Goal: Information Seeking & Learning: Learn about a topic

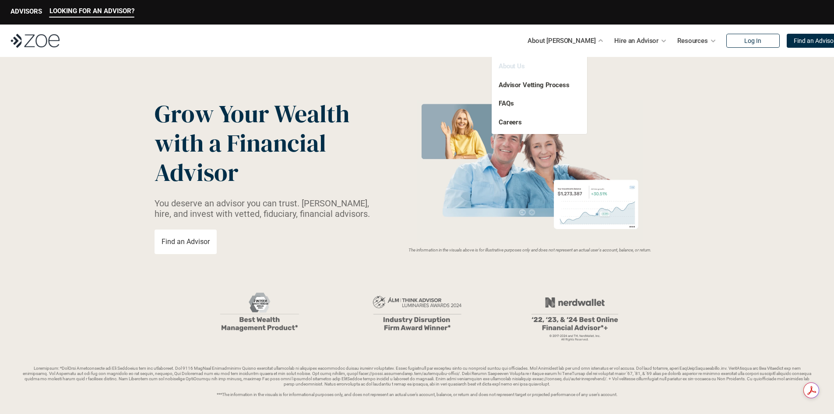
click at [512, 66] on link "About Us" at bounding box center [512, 66] width 26 height 8
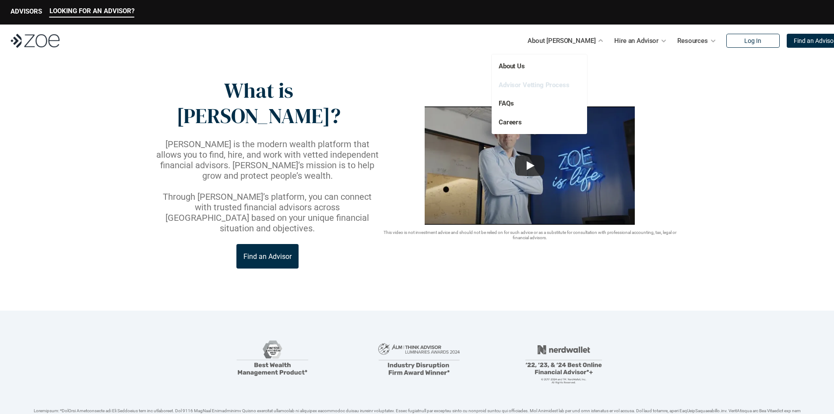
click at [526, 85] on link "Advisor Vetting Process" at bounding box center [534, 85] width 71 height 8
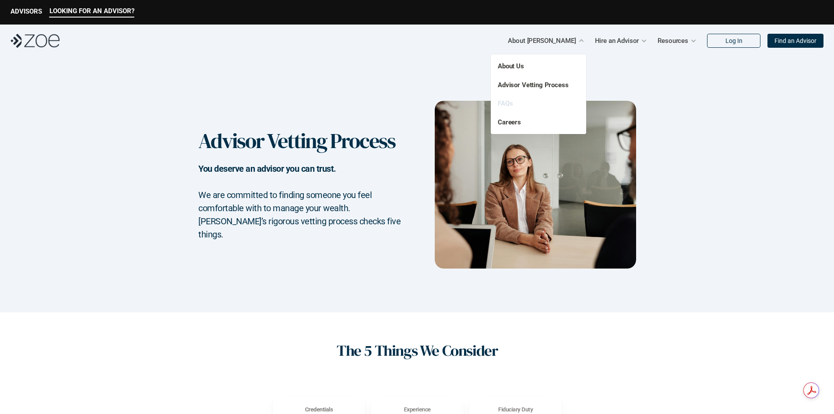
click at [508, 100] on link "FAQs" at bounding box center [505, 103] width 15 height 8
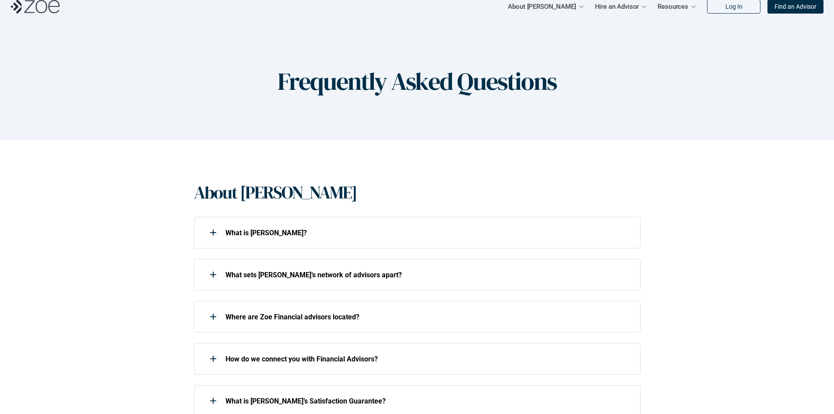
scroll to position [88, 0]
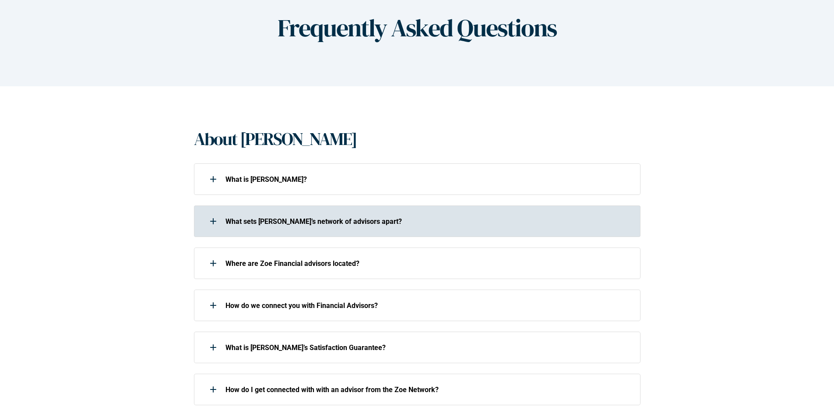
click at [269, 223] on p "What sets [PERSON_NAME]’s network of advisors apart?" at bounding box center [428, 221] width 404 height 8
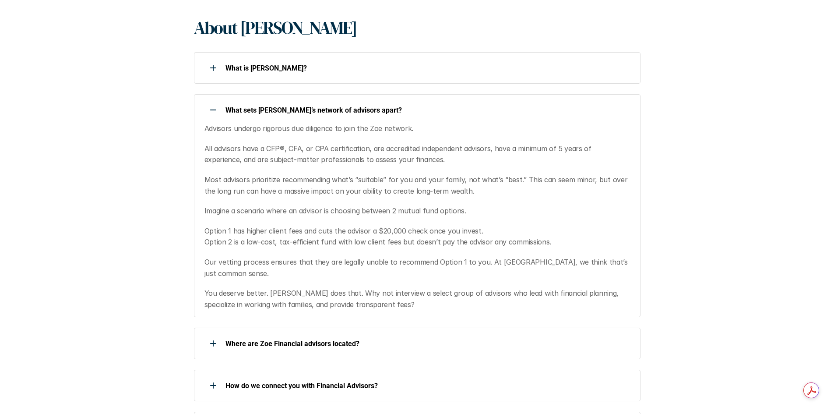
scroll to position [219, 0]
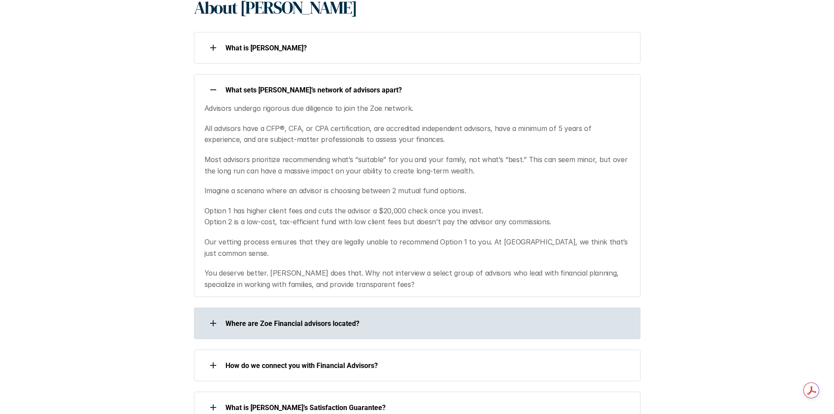
click at [264, 319] on p "Where are Zoe Financial advisors located?" at bounding box center [428, 323] width 404 height 8
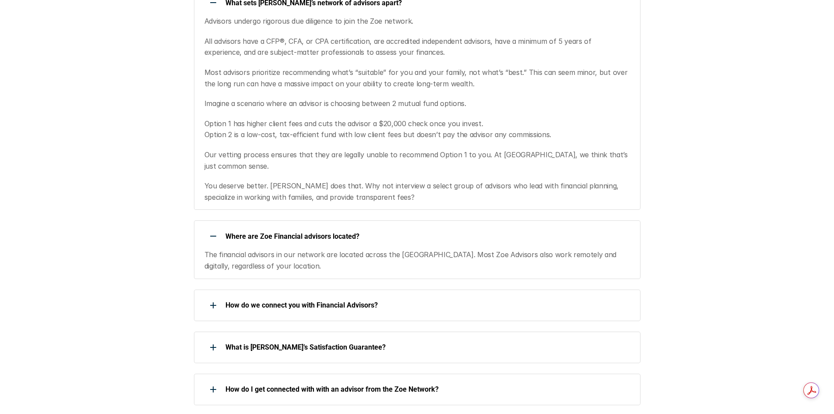
scroll to position [307, 0]
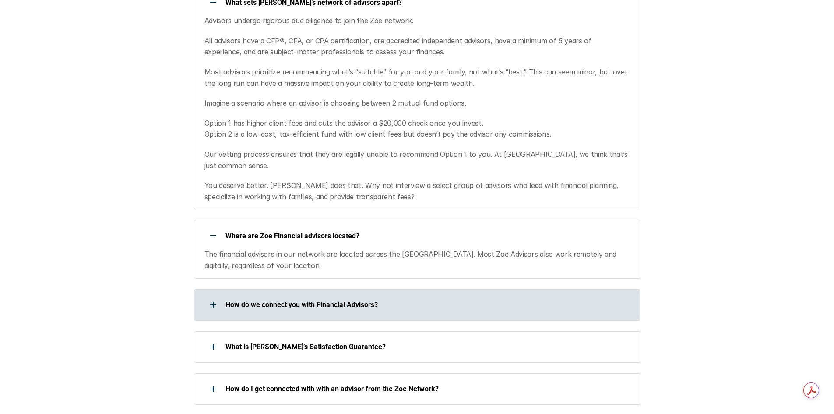
click at [285, 300] on p "How do we connect you with Financial Advisors?" at bounding box center [428, 304] width 404 height 8
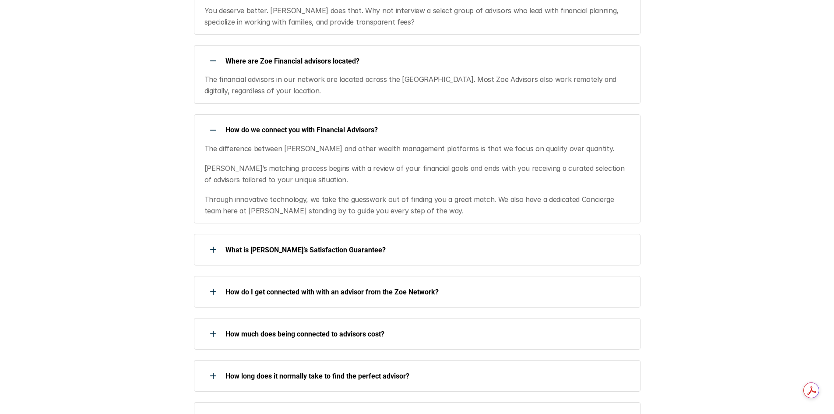
scroll to position [482, 0]
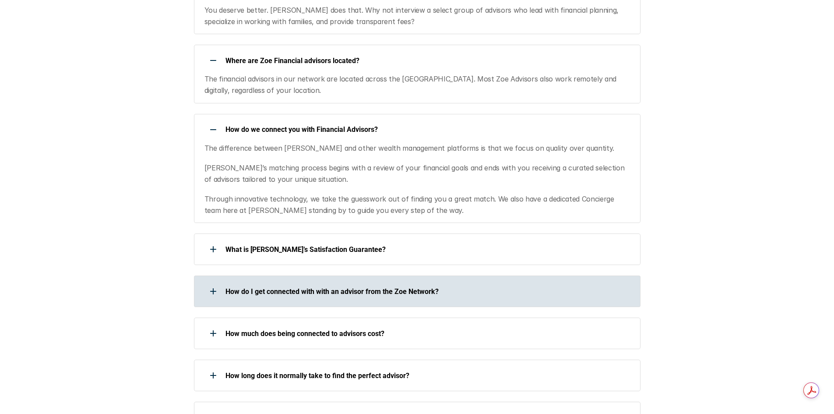
click at [305, 287] on p "How do I get connected with with an advisor from the Zoe Network?" at bounding box center [428, 291] width 404 height 8
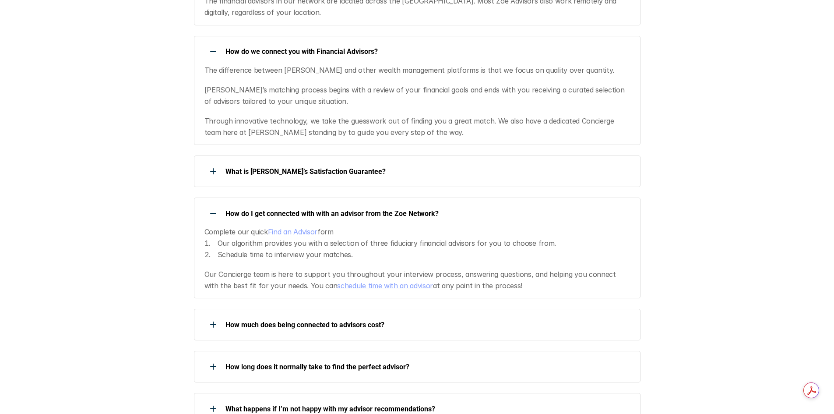
scroll to position [569, 0]
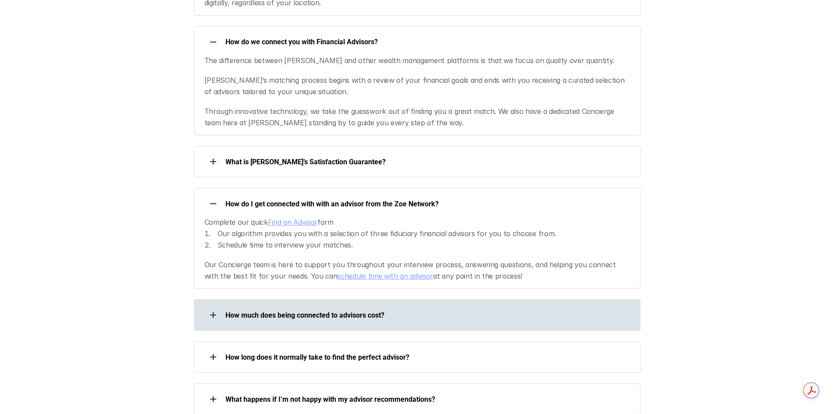
click at [293, 311] on div "How much does being connected to advisors cost?" at bounding box center [411, 315] width 435 height 18
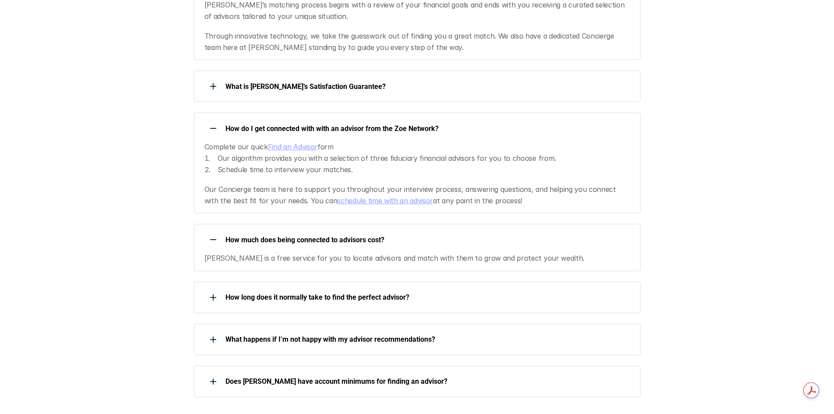
scroll to position [657, 0]
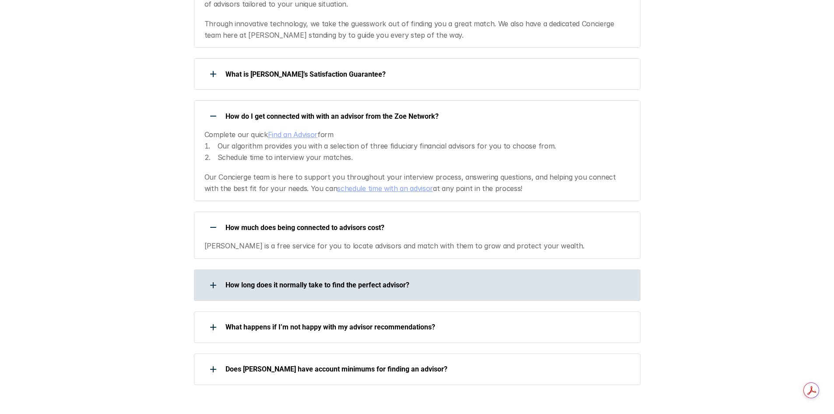
click at [310, 281] on p "How long does it normally take to find the perfect advisor?" at bounding box center [428, 285] width 404 height 8
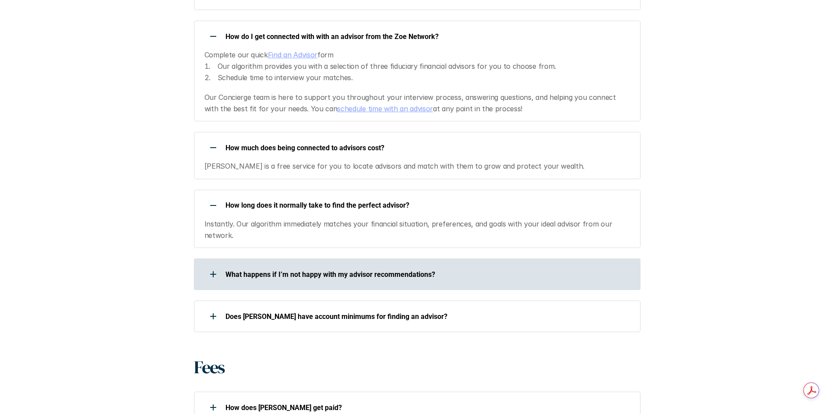
scroll to position [745, 0]
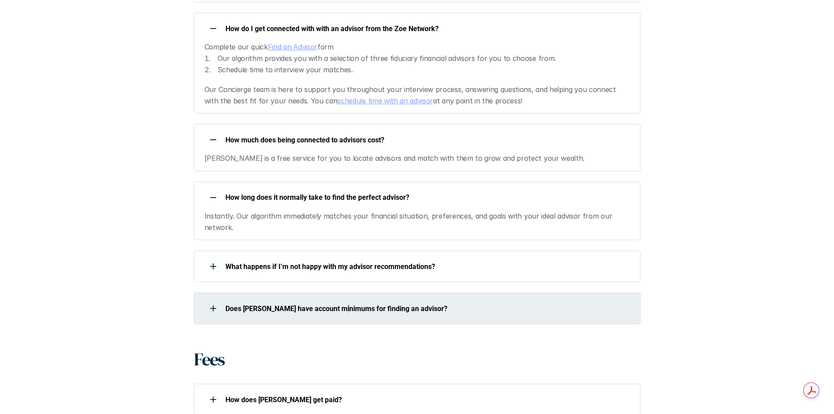
click at [343, 304] on div "Does [PERSON_NAME] have account minimums for finding an advisor?" at bounding box center [411, 309] width 435 height 18
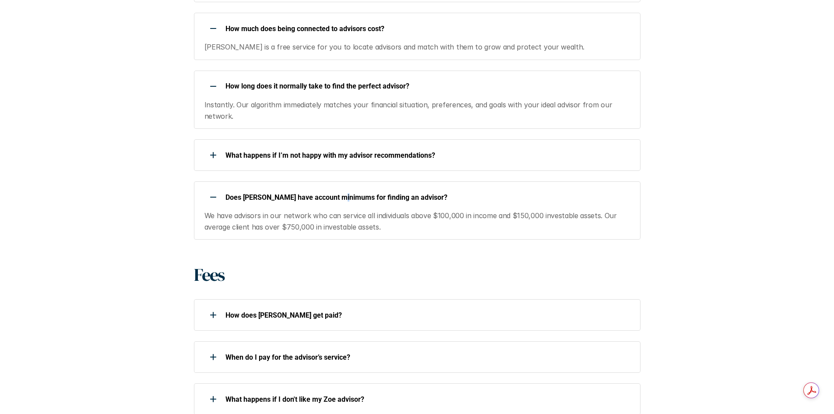
scroll to position [876, 0]
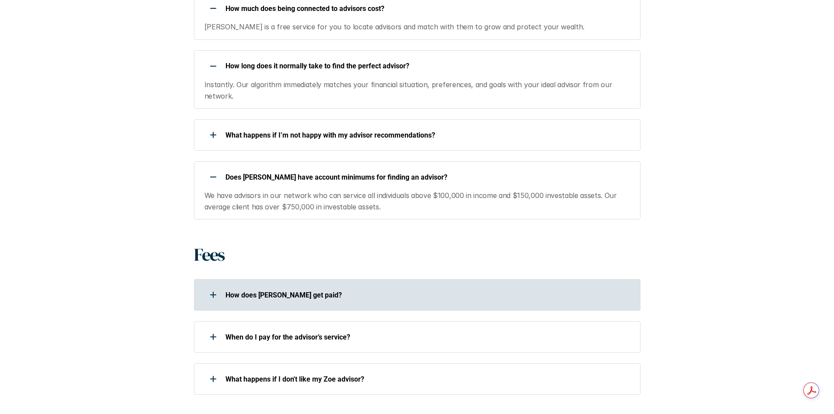
click at [268, 291] on p "How does [PERSON_NAME] get paid?" at bounding box center [428, 295] width 404 height 8
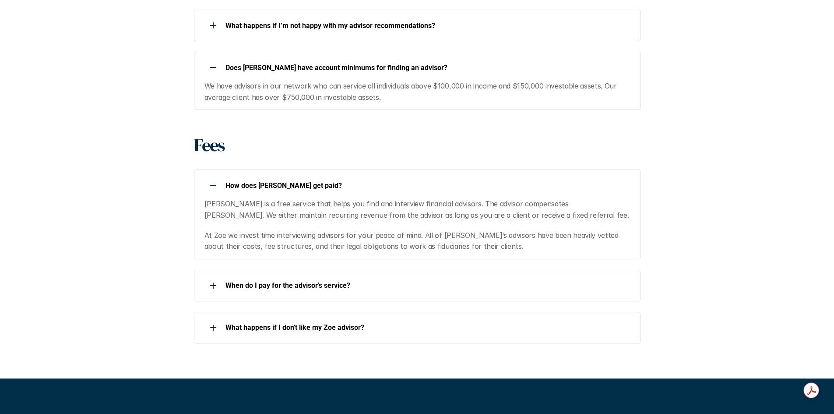
scroll to position [1007, 0]
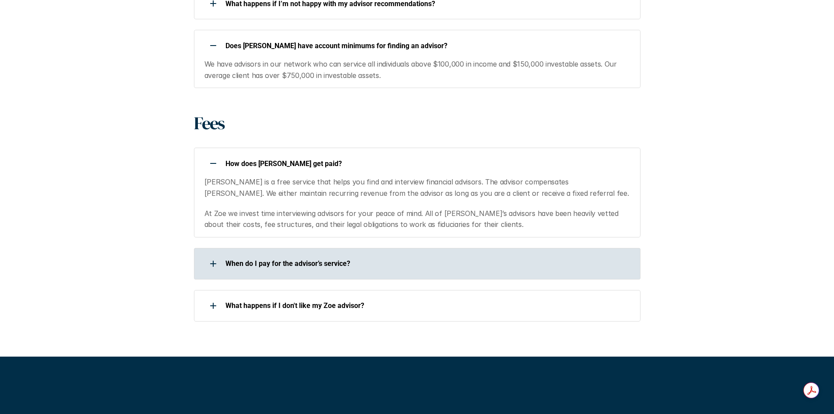
click at [272, 259] on p "When do I pay for the advisor’s service?" at bounding box center [428, 263] width 404 height 8
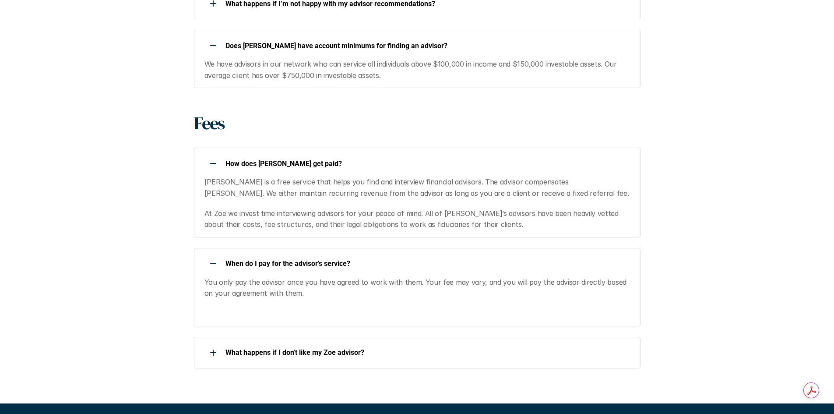
click at [369, 259] on p "When do I pay for the advisor’s service?" at bounding box center [428, 263] width 404 height 8
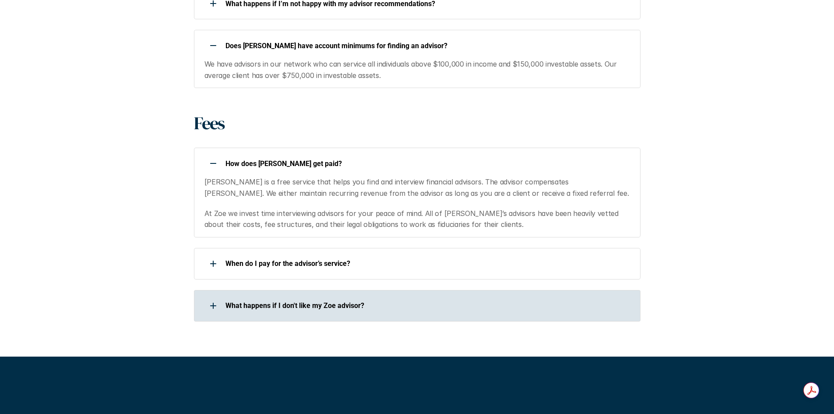
click at [354, 297] on div "What happens if I don't like my Zoe advisor?" at bounding box center [411, 306] width 435 height 18
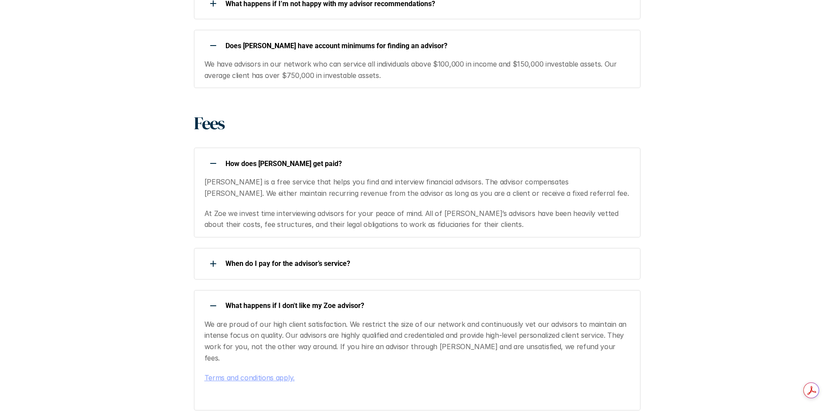
click at [362, 301] on p "What happens if I don't like my Zoe advisor?" at bounding box center [428, 305] width 404 height 8
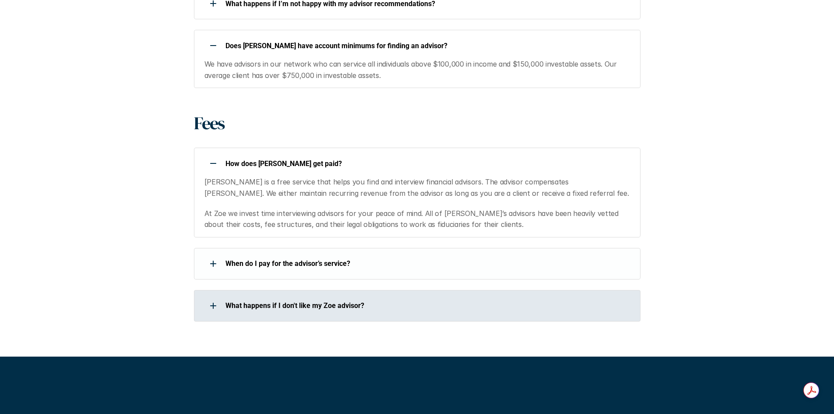
click at [345, 299] on div "What happens if I don't like my Zoe advisor?" at bounding box center [411, 306] width 435 height 18
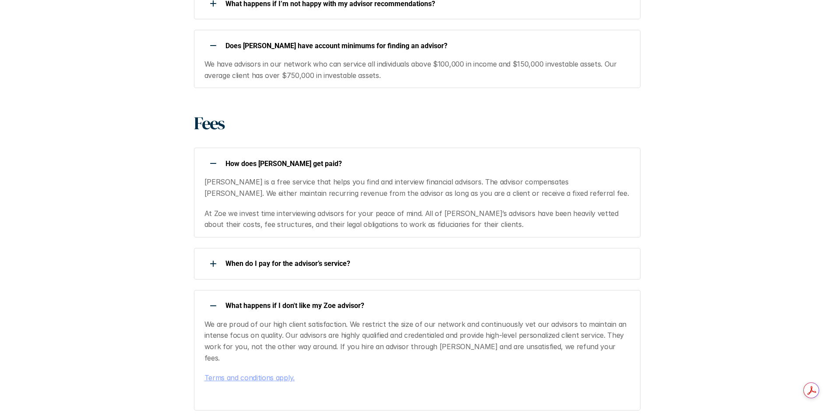
click at [392, 301] on p "What happens if I don't like my Zoe advisor?" at bounding box center [428, 305] width 404 height 8
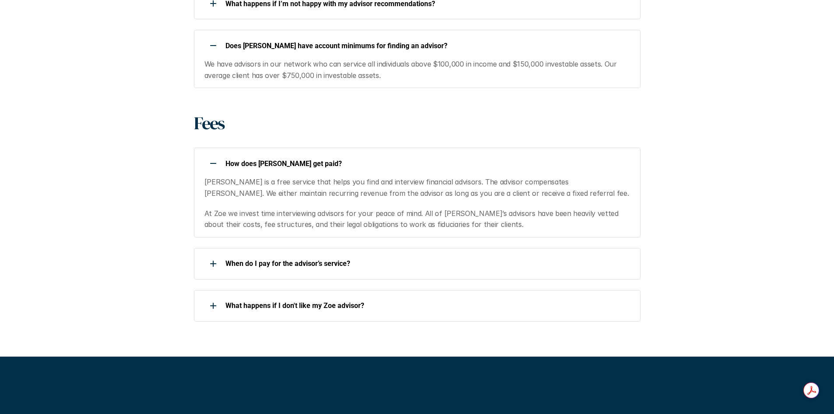
click at [331, 159] on div "How does [PERSON_NAME] get paid?" at bounding box center [411, 164] width 435 height 18
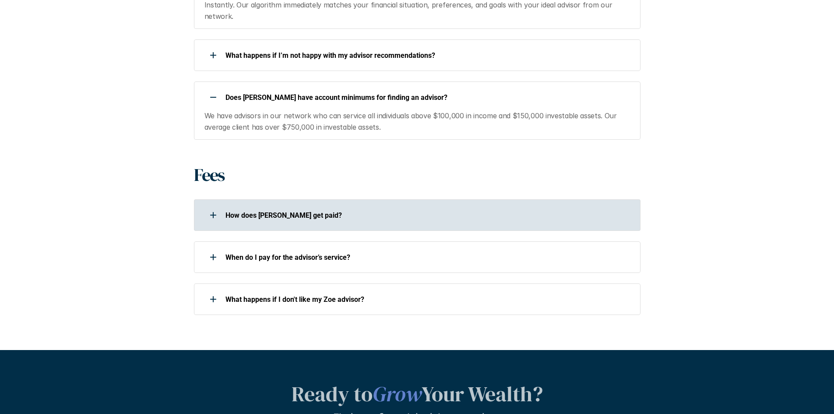
scroll to position [832, 0]
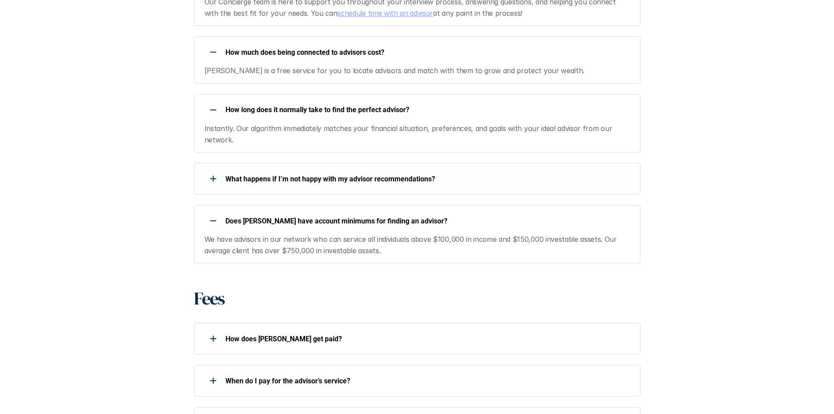
click at [429, 212] on div "Does [PERSON_NAME] have account minimums for finding an advisor?" at bounding box center [411, 221] width 435 height 18
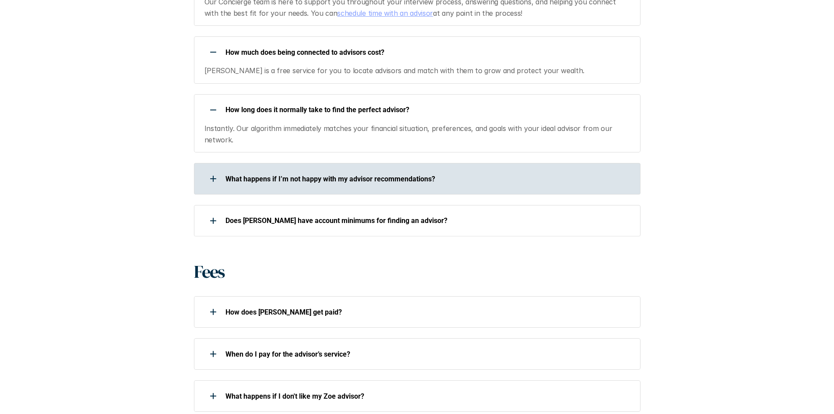
scroll to position [788, 0]
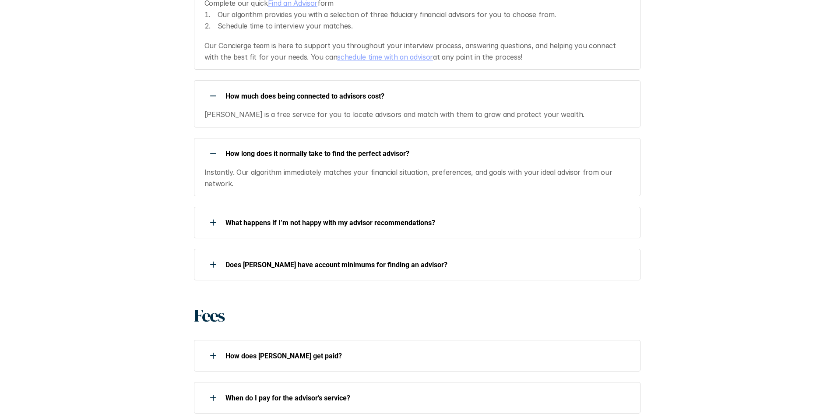
click at [416, 147] on div "How long does it normally take to find the perfect advisor?" at bounding box center [411, 154] width 435 height 18
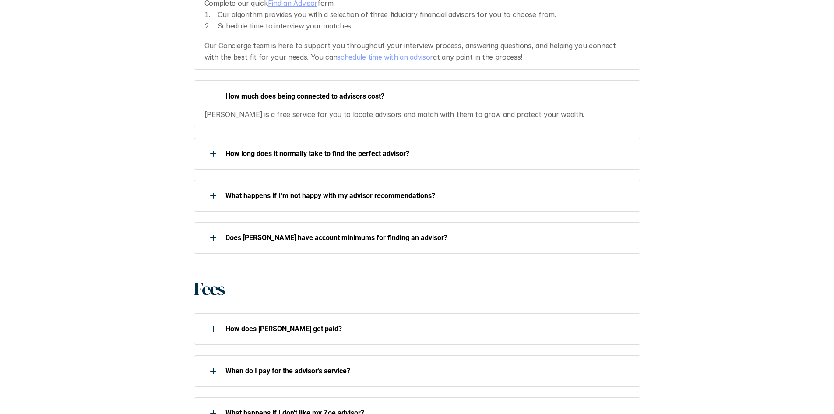
click at [391, 92] on p "How much does being connected to advisors cost?" at bounding box center [428, 96] width 404 height 8
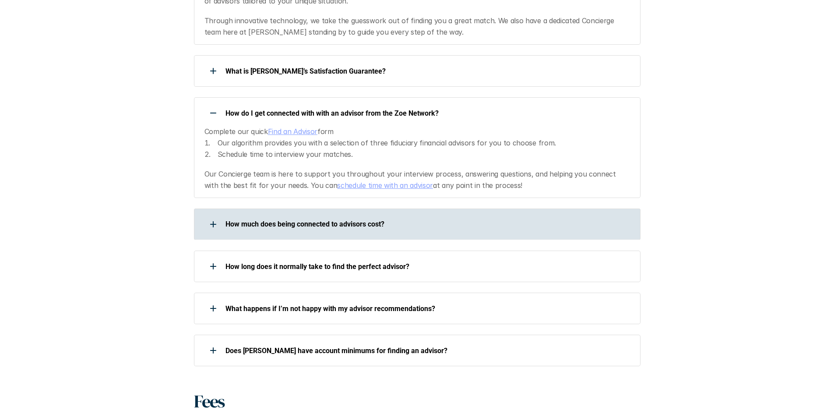
scroll to position [657, 0]
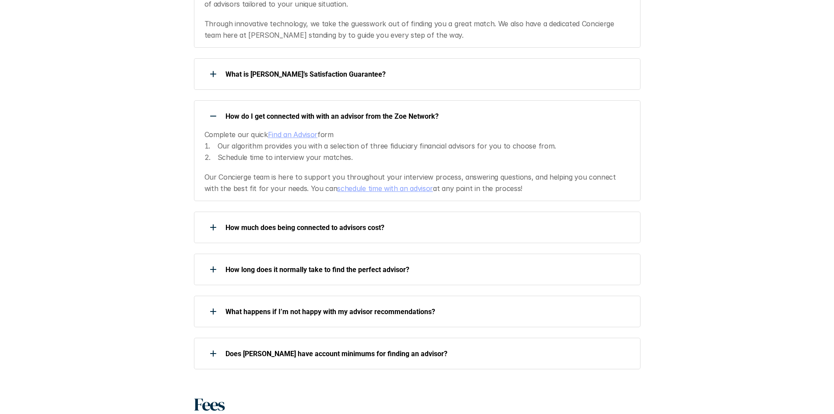
click at [456, 112] on p "How do I get connected with with an advisor from the Zoe Network?" at bounding box center [428, 116] width 404 height 8
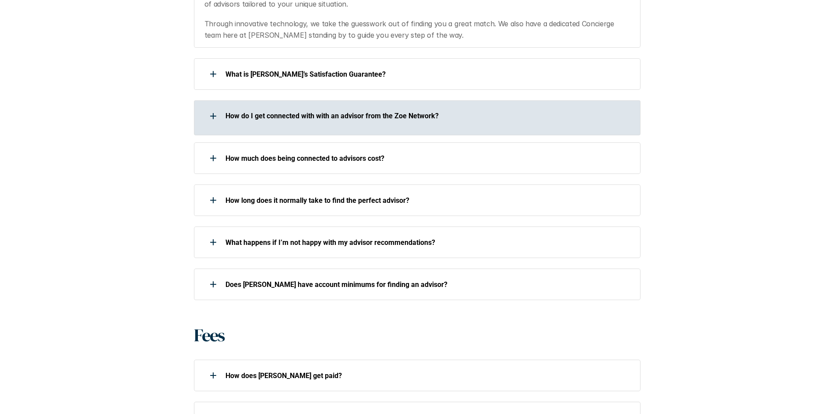
scroll to position [526, 0]
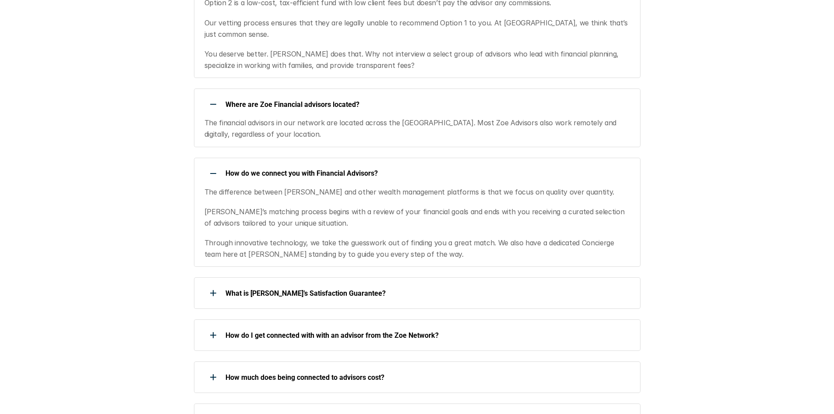
click at [376, 169] on div "How do we connect you with Financial Advisors?" at bounding box center [411, 174] width 435 height 18
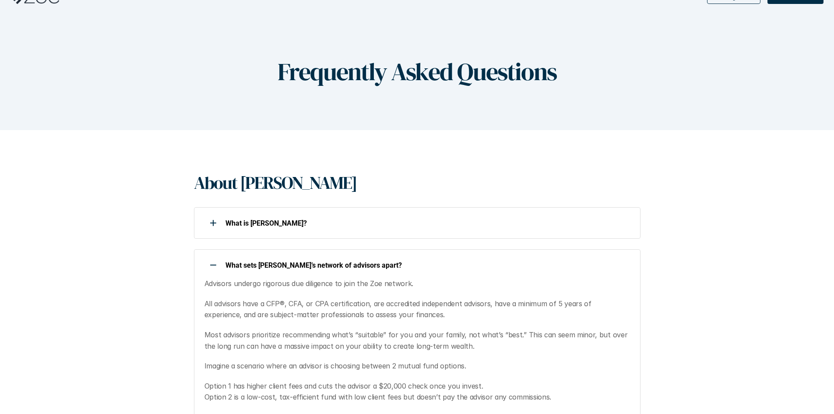
scroll to position [0, 0]
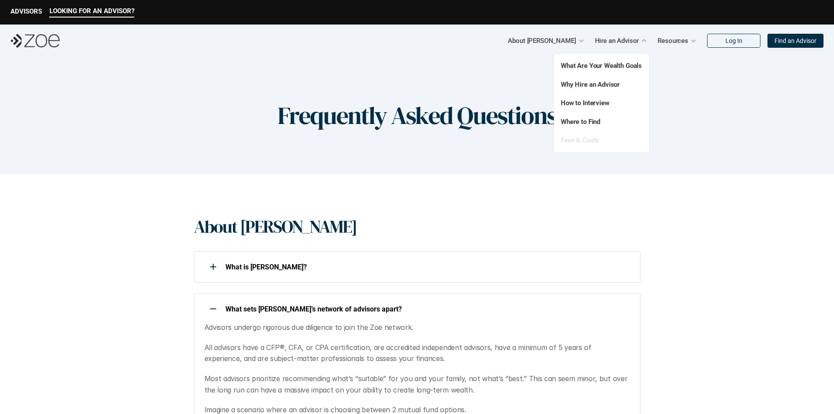
click at [581, 142] on link "Fees & Costs" at bounding box center [580, 140] width 38 height 8
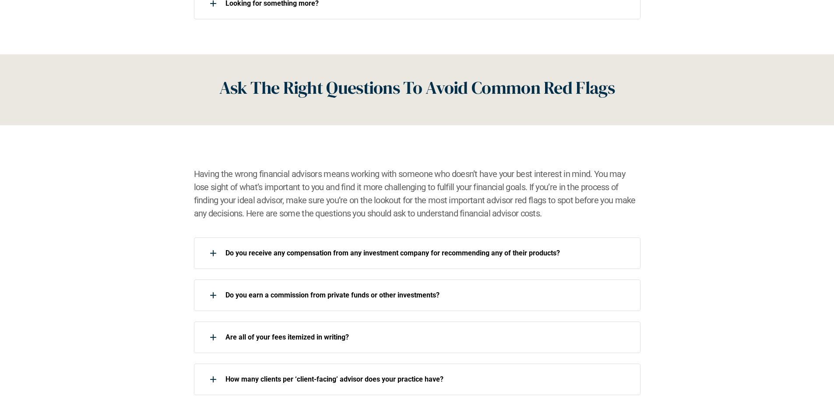
scroll to position [1226, 0]
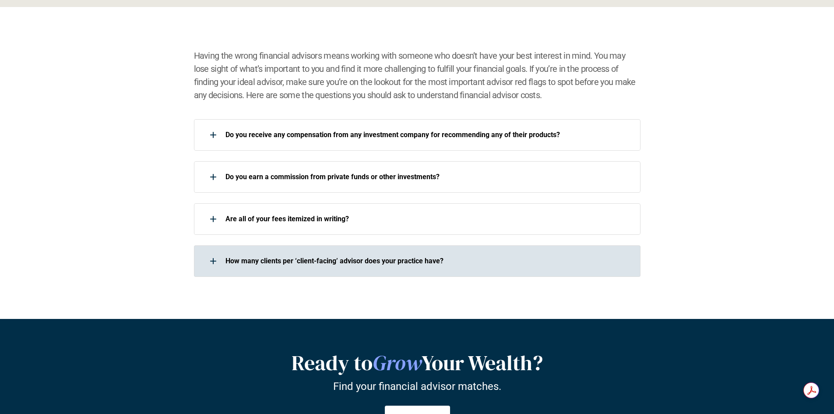
click at [292, 265] on p "How many clients per ‘client-facing’ advisor does your practice have?" at bounding box center [428, 261] width 404 height 8
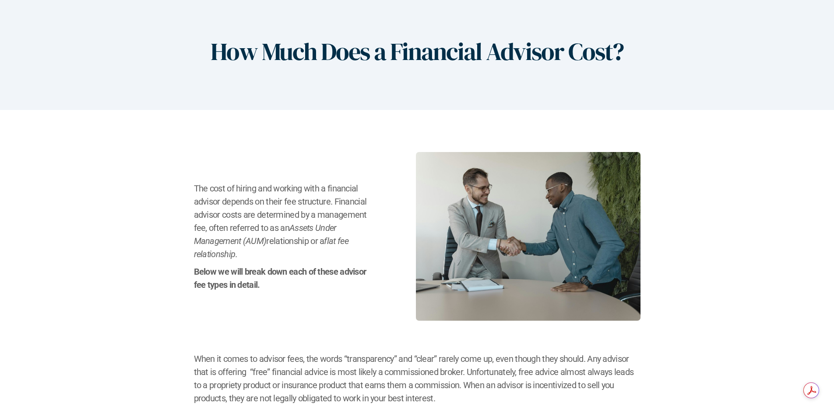
scroll to position [0, 0]
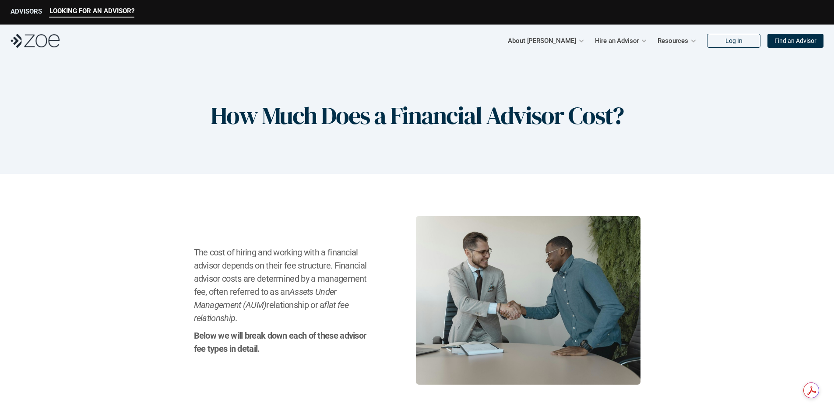
click at [26, 11] on p "ADVISORS" at bounding box center [27, 11] width 32 height 8
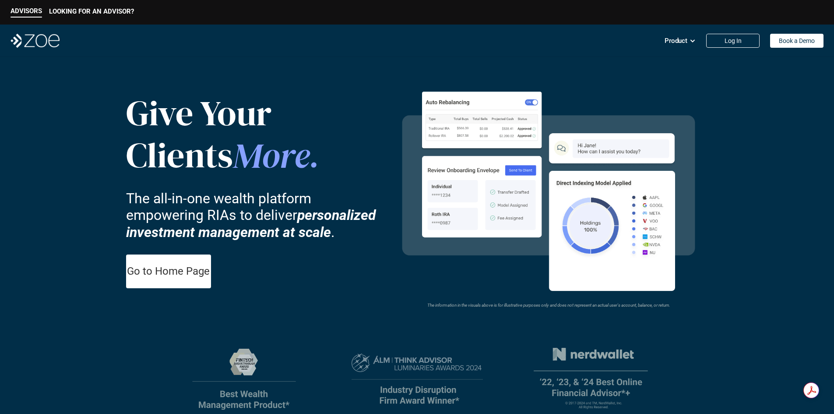
click at [52, 289] on header "Give Your Clients More . The all-in-one wealth platform empowering RIAs to deli…" at bounding box center [417, 281] width 834 height 448
